Goal: Information Seeking & Learning: Compare options

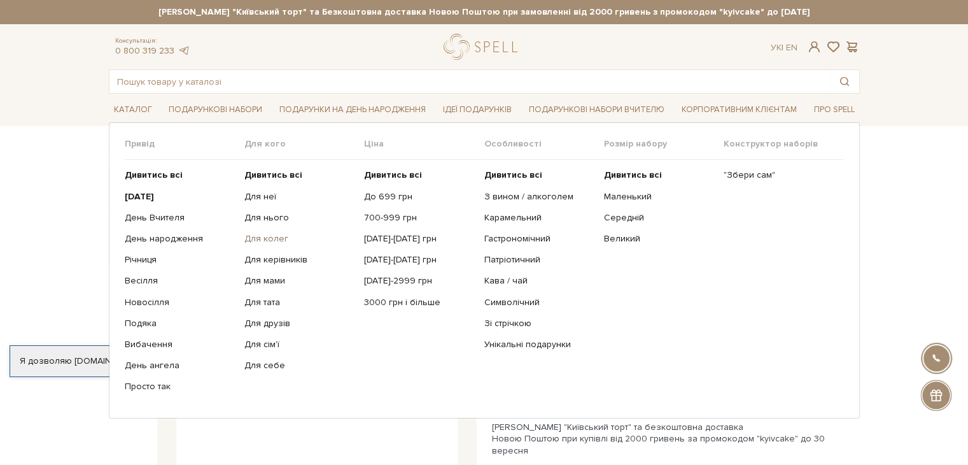
click at [268, 238] on link "Для колег" at bounding box center [299, 238] width 110 height 11
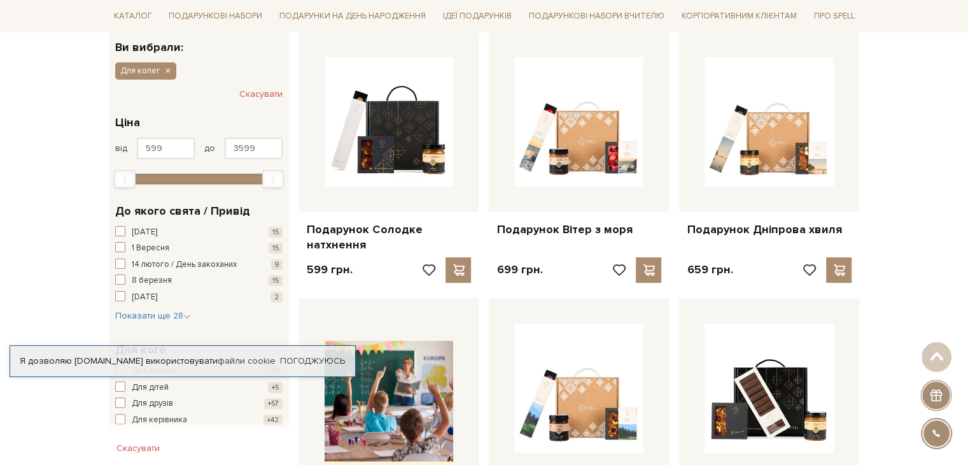
scroll to position [213, 0]
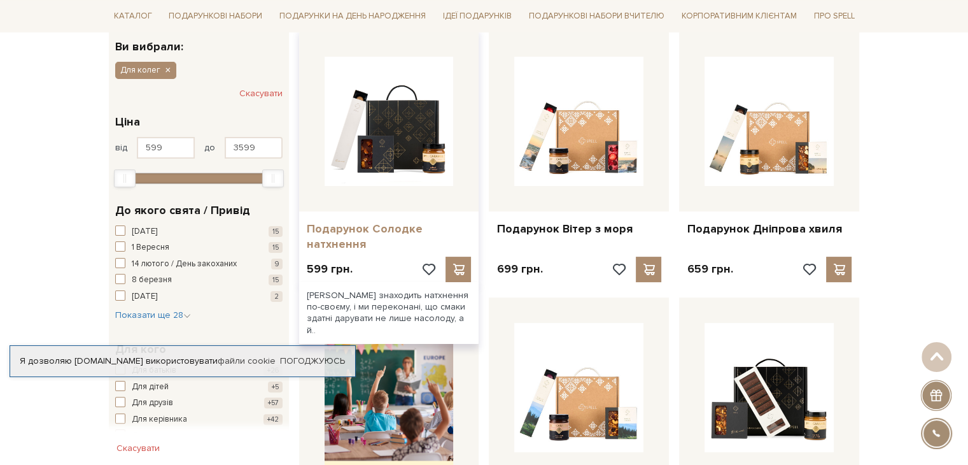
click at [355, 236] on link "Подарунок Солодке натхнення" at bounding box center [389, 237] width 165 height 30
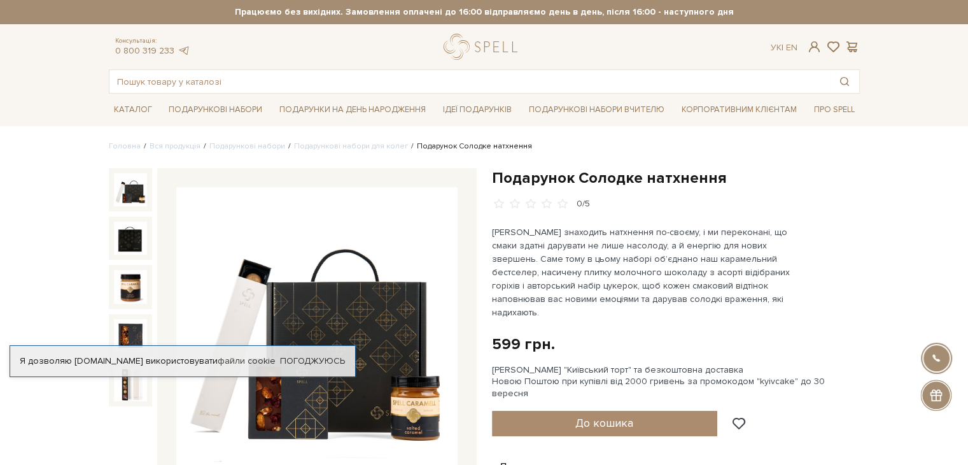
scroll to position [55, 0]
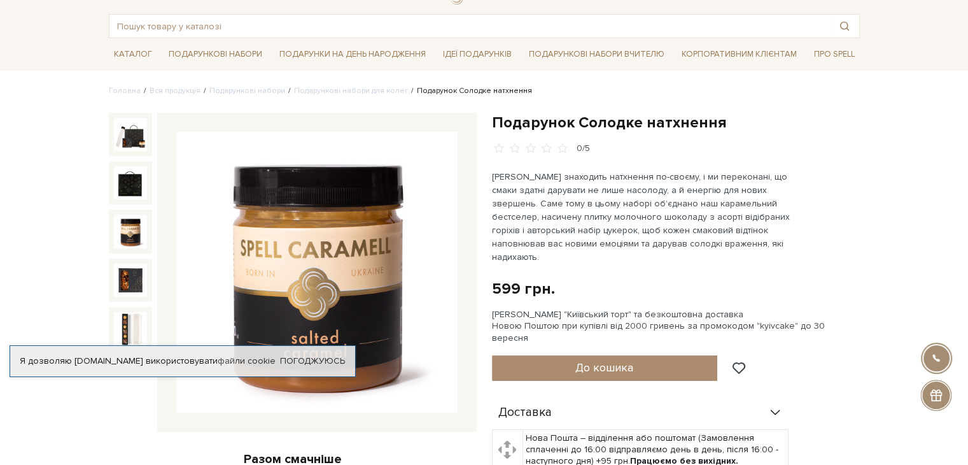
click at [132, 222] on img at bounding box center [130, 231] width 33 height 33
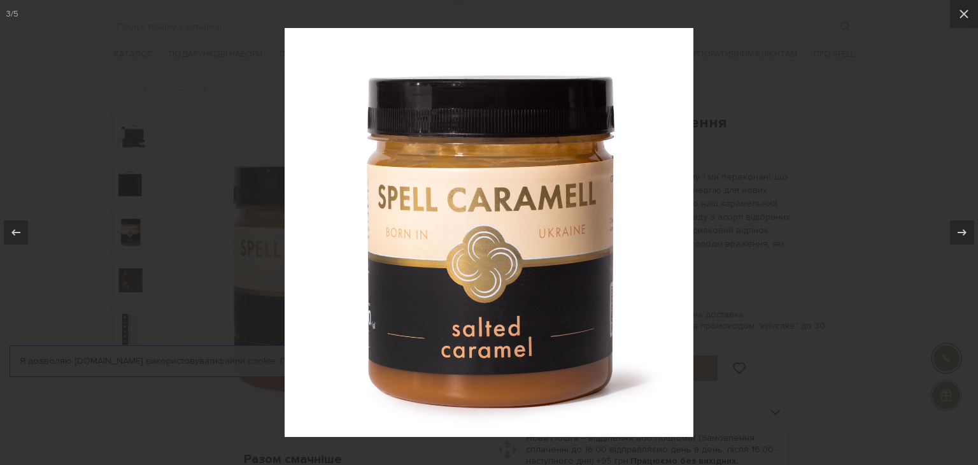
click at [868, 54] on div at bounding box center [489, 232] width 978 height 465
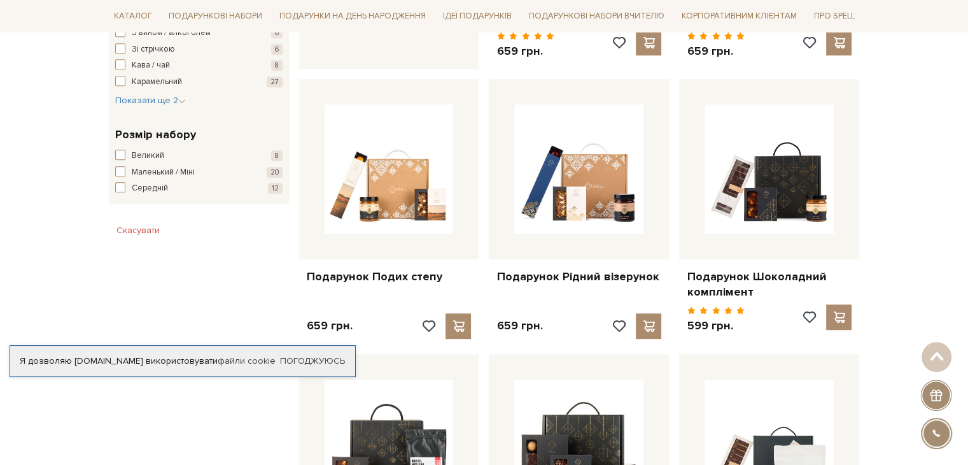
scroll to position [707, 0]
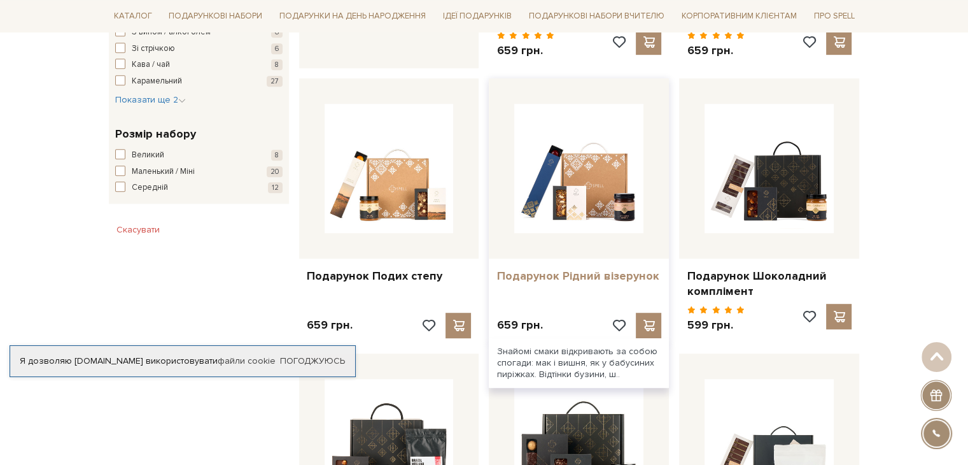
click at [525, 269] on link "Подарунок Рідний візерунок" at bounding box center [579, 276] width 165 height 15
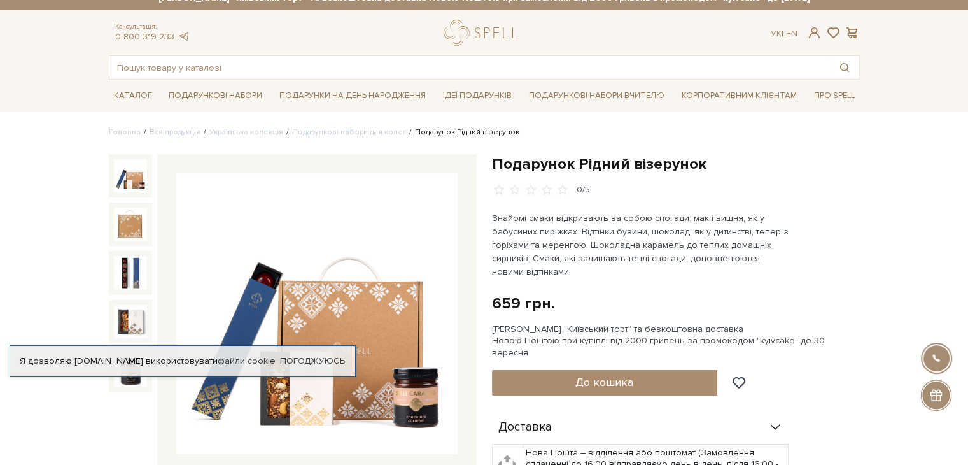
scroll to position [15, 0]
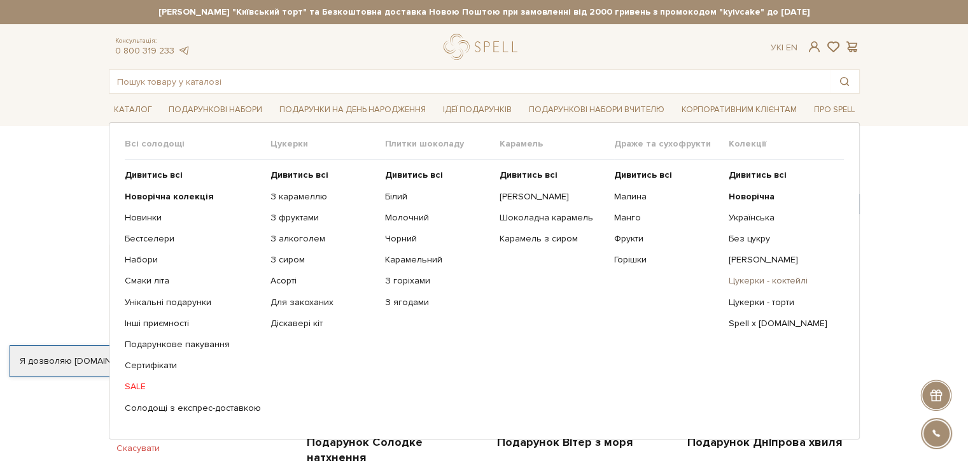
click at [756, 285] on link "Цукерки - коктейлі" at bounding box center [781, 280] width 105 height 11
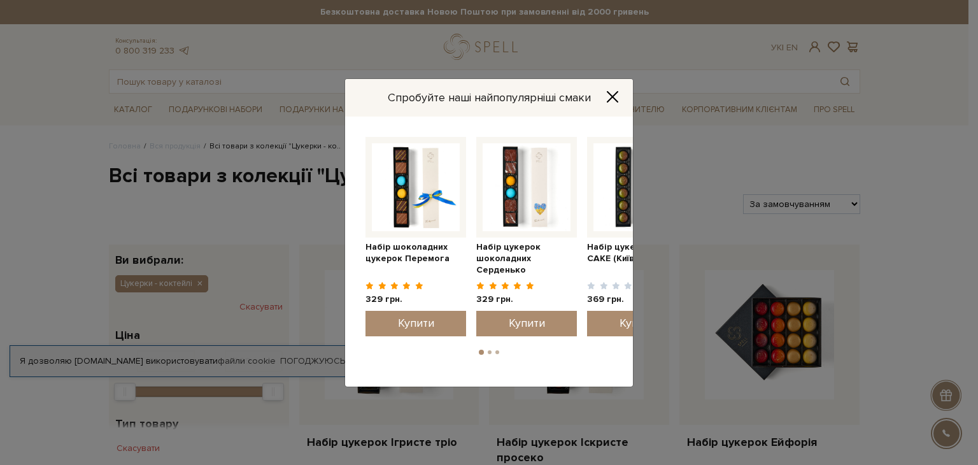
click at [604, 97] on button "Close" at bounding box center [612, 97] width 20 height 14
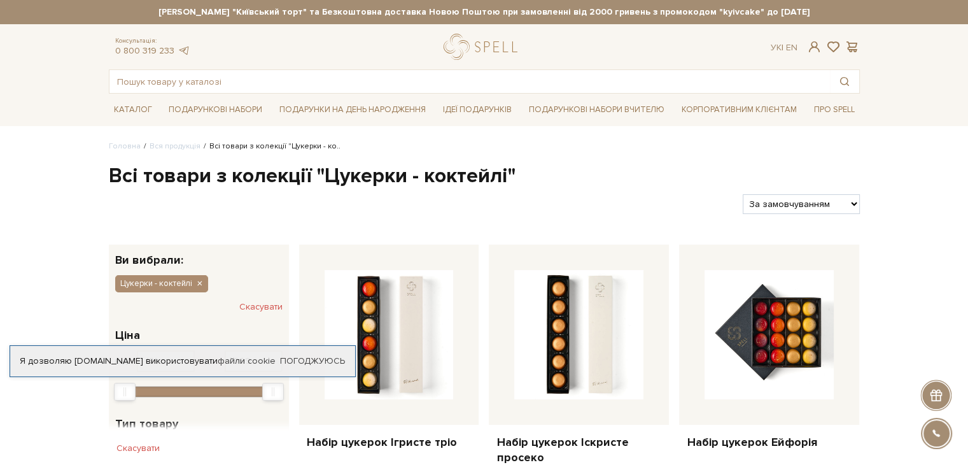
click at [604, 97] on li "Подарункові набори Вчителю" at bounding box center [597, 110] width 146 height 32
click at [569, 103] on link "Подарункові набори Вчителю" at bounding box center [597, 110] width 146 height 22
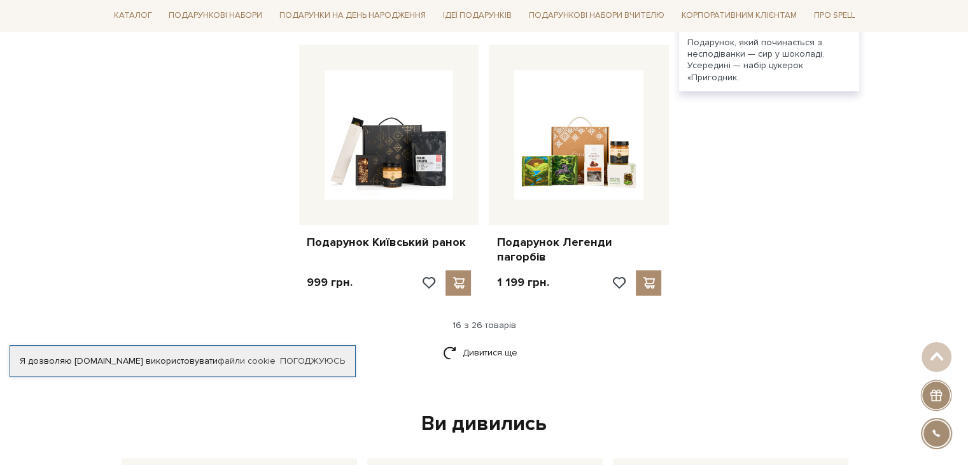
scroll to position [1556, 0]
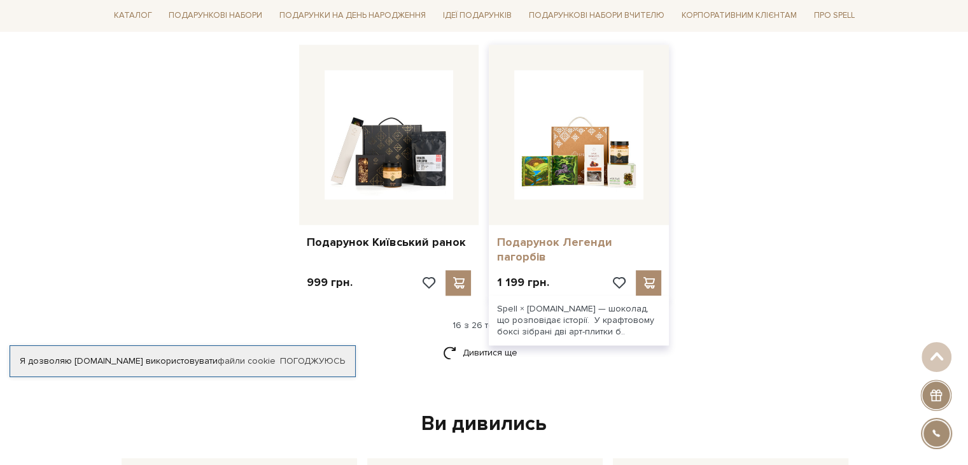
click at [546, 235] on link "Подарунок Легенди пагорбів" at bounding box center [579, 250] width 165 height 30
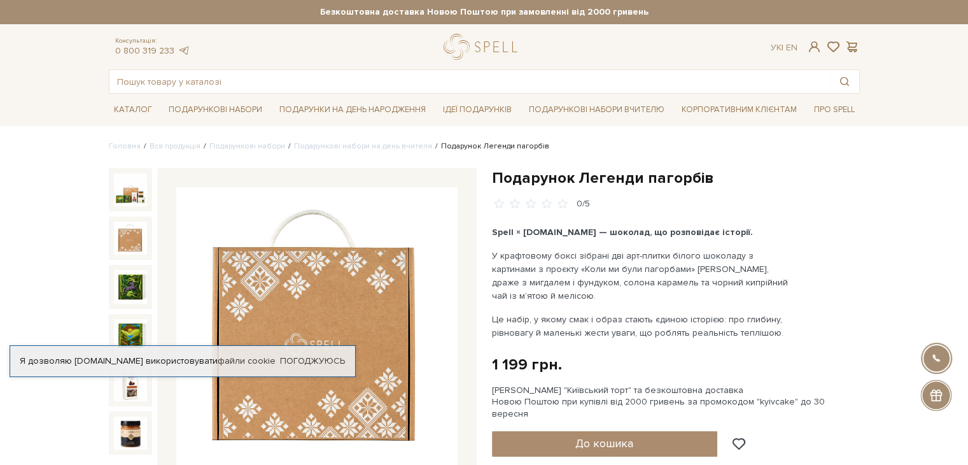
click at [127, 243] on img at bounding box center [130, 238] width 33 height 33
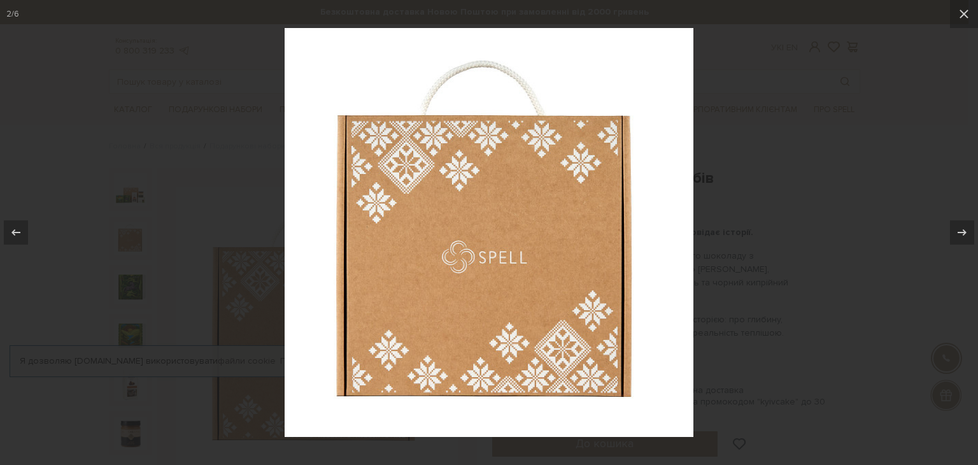
click at [132, 294] on div at bounding box center [489, 232] width 978 height 465
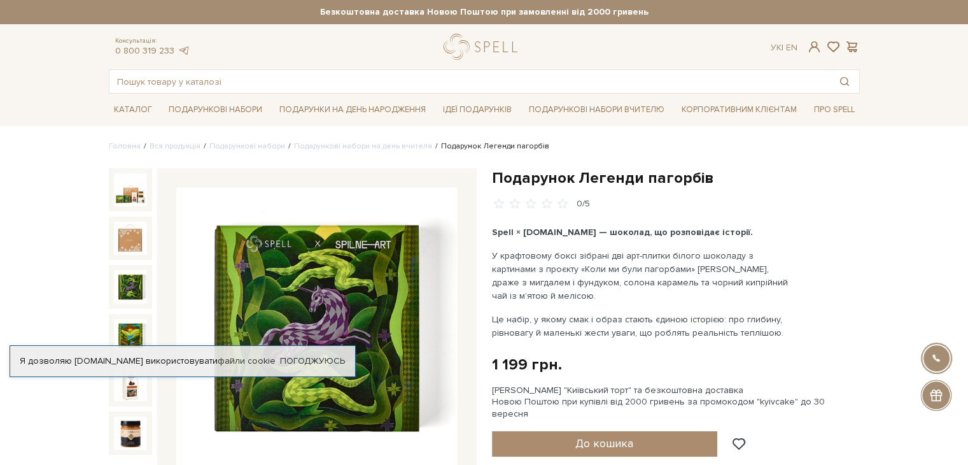
click at [132, 294] on img at bounding box center [130, 286] width 33 height 33
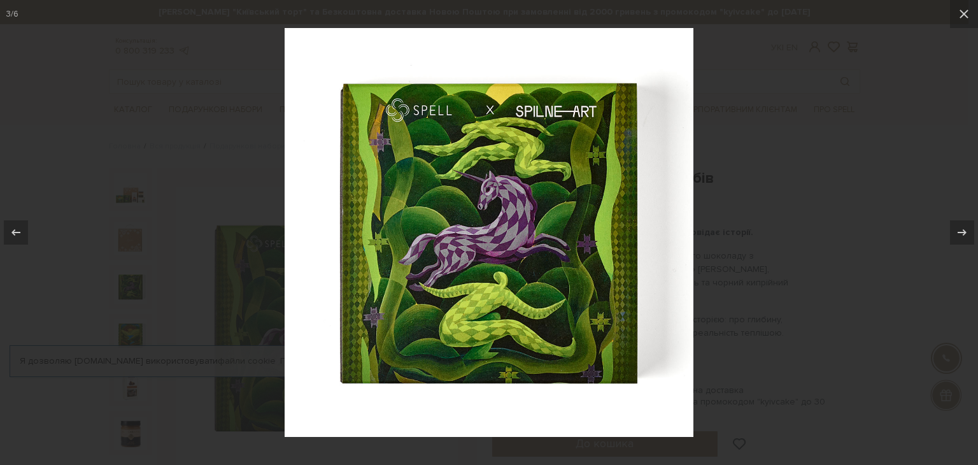
click at [241, 181] on div at bounding box center [489, 232] width 978 height 465
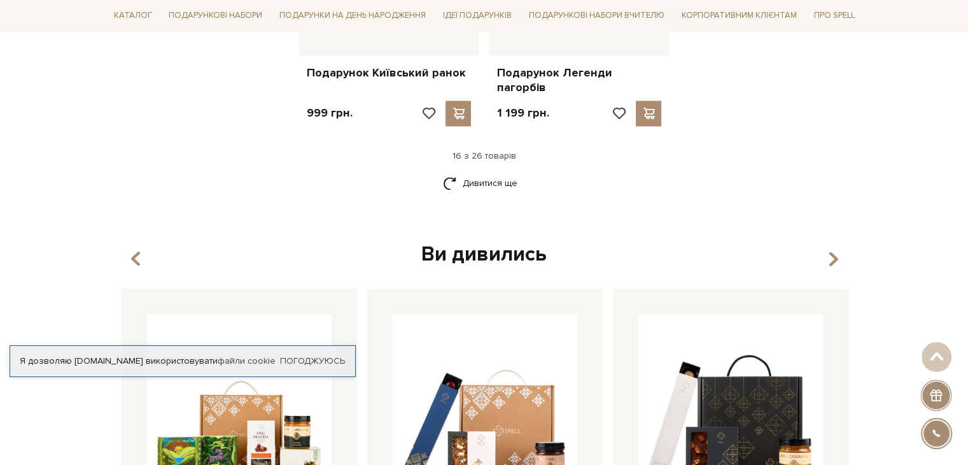
scroll to position [1724, 0]
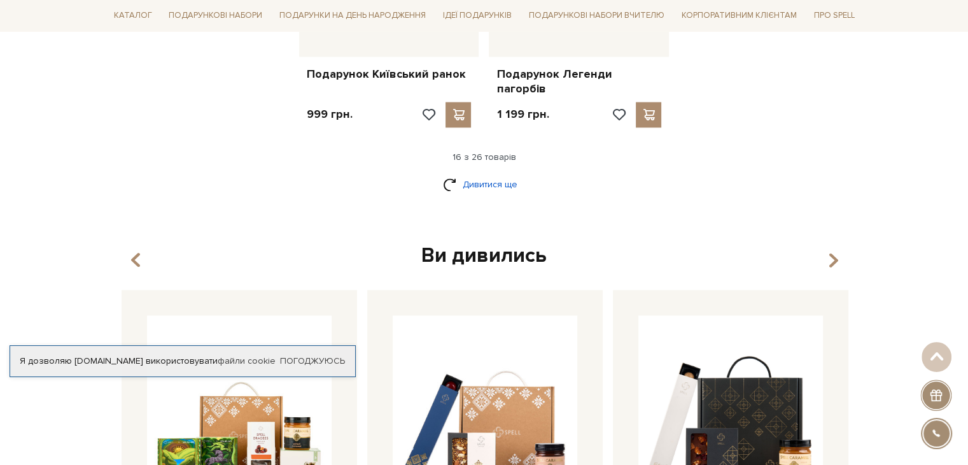
click at [486, 173] on link "Дивитися ще" at bounding box center [484, 184] width 83 height 22
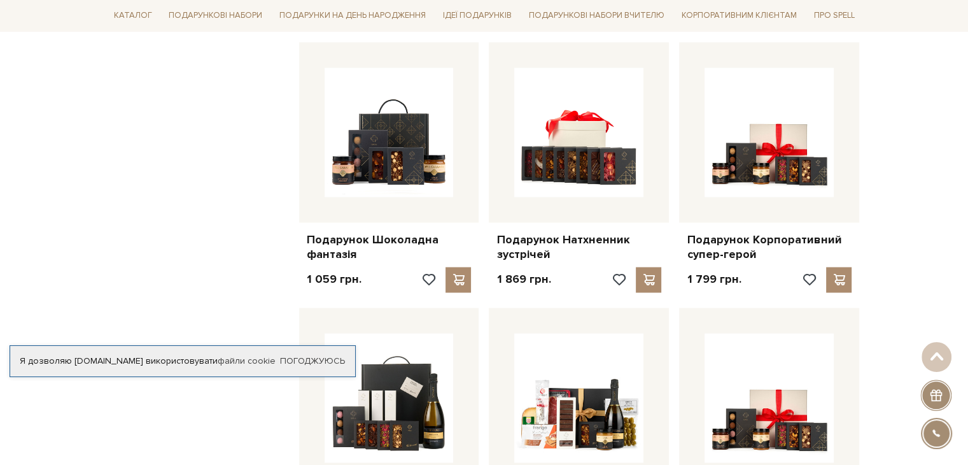
scroll to position [2070, 0]
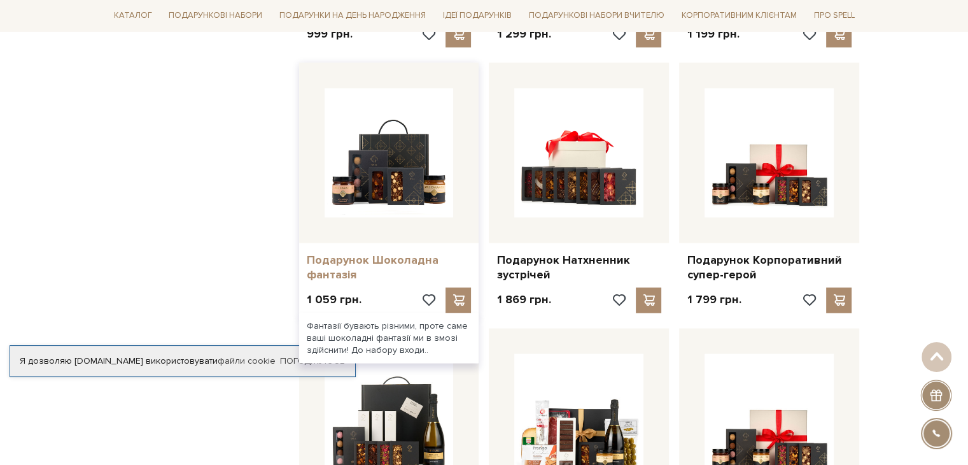
click at [385, 253] on link "Подарунок Шоколадна фантазія" at bounding box center [389, 268] width 165 height 30
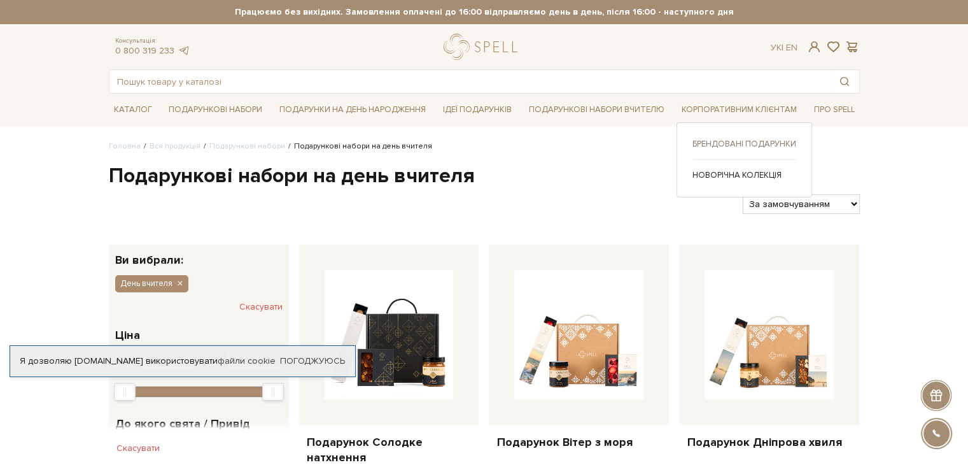
click at [741, 145] on link "Брендовані подарунки" at bounding box center [745, 143] width 104 height 11
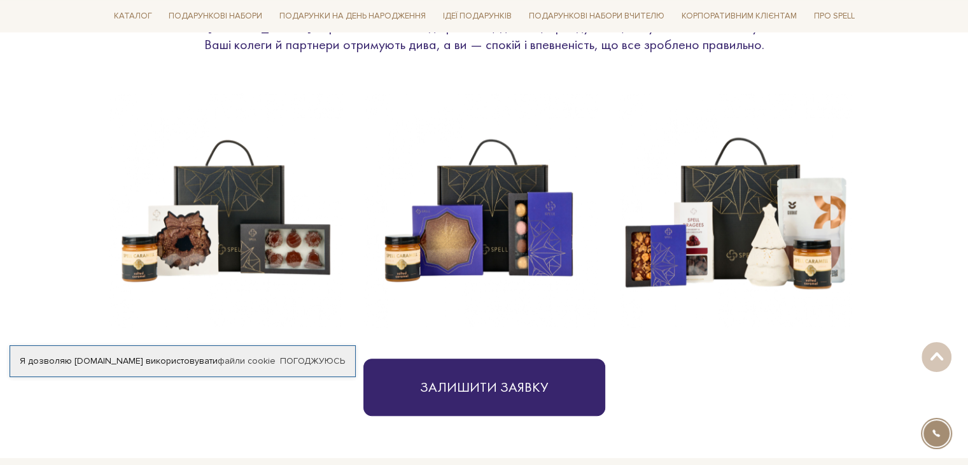
scroll to position [519, 0]
